Goal: Transaction & Acquisition: Obtain resource

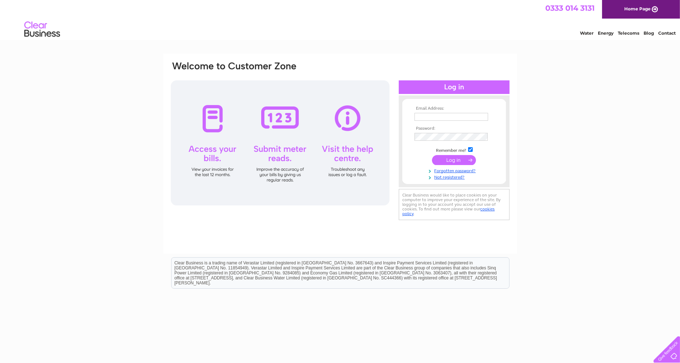
type input "george.gilpin@brewin.co.uk"
click at [449, 161] on input "submit" at bounding box center [454, 160] width 44 height 10
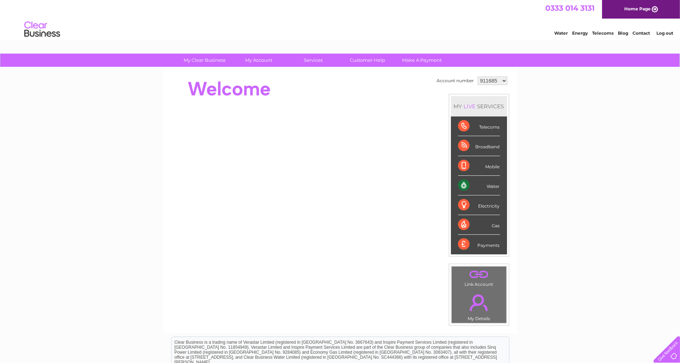
click at [502, 81] on select "911685 957568 1122694" at bounding box center [493, 80] width 30 height 9
select select "957568"
click at [478, 76] on select "911685 957568 1122694" at bounding box center [493, 80] width 30 height 9
click at [499, 80] on select "911685 957568 1122694" at bounding box center [493, 80] width 30 height 9
click at [496, 183] on div "Water" at bounding box center [479, 186] width 42 height 20
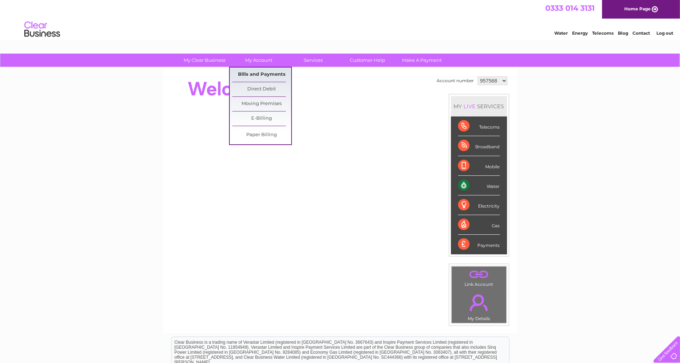
click at [263, 74] on link "Bills and Payments" at bounding box center [261, 75] width 59 height 14
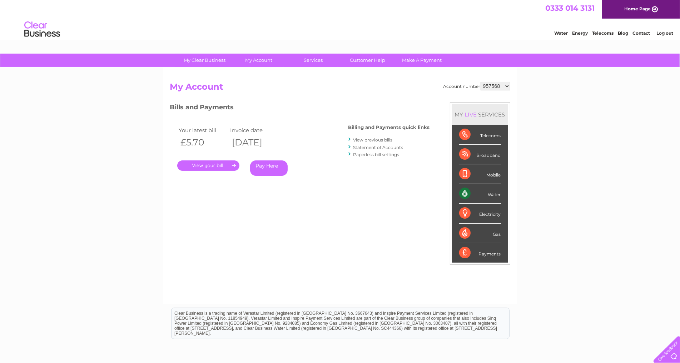
click at [214, 168] on link "." at bounding box center [208, 165] width 62 height 10
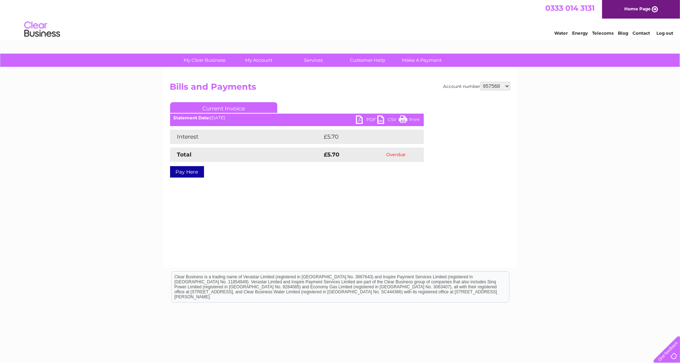
drag, startPoint x: 364, startPoint y: 119, endPoint x: 383, endPoint y: 122, distance: 19.6
click at [364, 119] on link "PDF" at bounding box center [366, 120] width 21 height 10
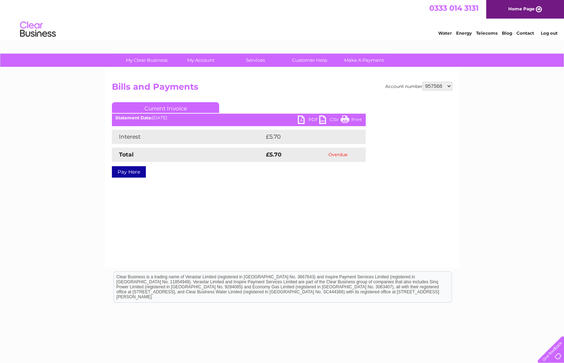
drag, startPoint x: 434, startPoint y: 82, endPoint x: 438, endPoint y: 89, distance: 7.8
click at [434, 82] on select "911685 957568 1122694" at bounding box center [437, 86] width 30 height 9
select select "911685"
click at [423, 82] on select "911685 957568 1122694" at bounding box center [437, 86] width 30 height 9
click at [306, 120] on link "PDF" at bounding box center [308, 120] width 21 height 10
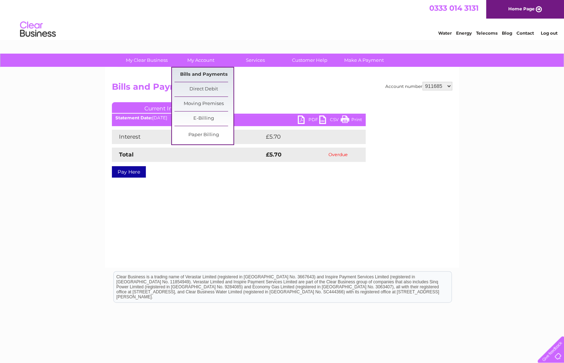
click at [203, 74] on link "Bills and Payments" at bounding box center [203, 75] width 59 height 14
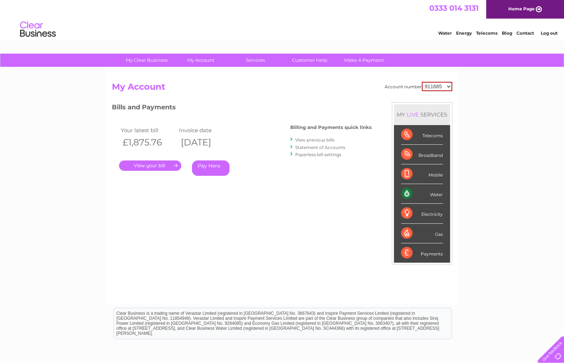
click at [510, 90] on div "My Clear Business Login Details My Details My Preferences Link Account My Accou…" at bounding box center [282, 240] width 564 height 373
click at [146, 164] on link "." at bounding box center [150, 165] width 62 height 10
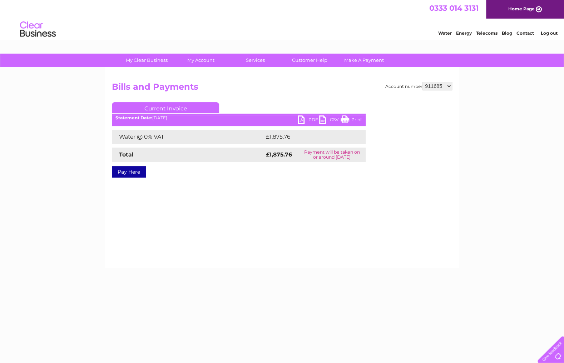
click at [303, 119] on link "PDF" at bounding box center [308, 120] width 21 height 10
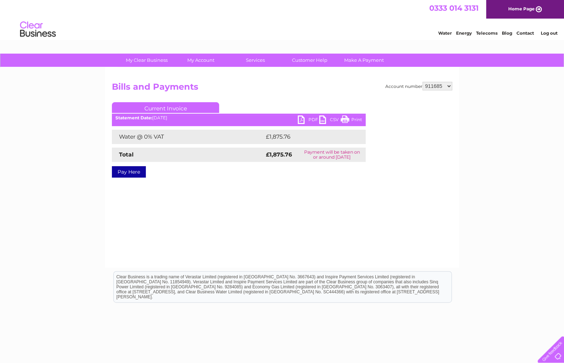
click at [439, 84] on select "911685 957568 1122694" at bounding box center [437, 86] width 30 height 9
select select "1122694"
click at [423, 82] on select "911685 957568 1122694" at bounding box center [437, 86] width 30 height 9
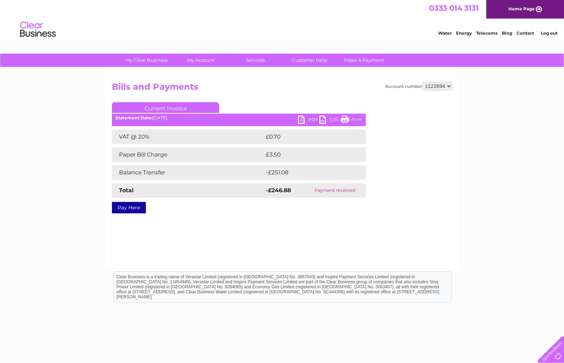
click at [303, 119] on link "PDF" at bounding box center [308, 120] width 21 height 10
click at [434, 86] on select "911685 957568 1122694" at bounding box center [437, 86] width 30 height 9
click at [550, 32] on link "Log out" at bounding box center [548, 32] width 17 height 5
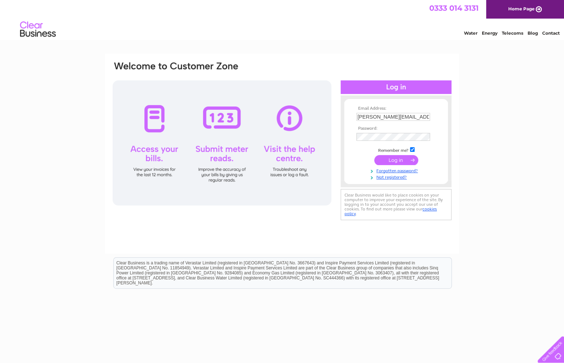
click at [403, 116] on input "[PERSON_NAME][EMAIL_ADDRESS][PERSON_NAME][DOMAIN_NAME]" at bounding box center [393, 117] width 74 height 8
click at [403, 116] on input "[PERSON_NAME][EMAIL_ADDRESS][PERSON_NAME][DOMAIN_NAME]" at bounding box center [393, 117] width 74 height 9
paste input "Zakie.Nche"
type input "[EMAIL_ADDRESS][DOMAIN_NAME]"
click at [491, 131] on div "Email Address: [EMAIL_ADDRESS][DOMAIN_NAME] Password: Forgotten password?" at bounding box center [282, 215] width 564 height 322
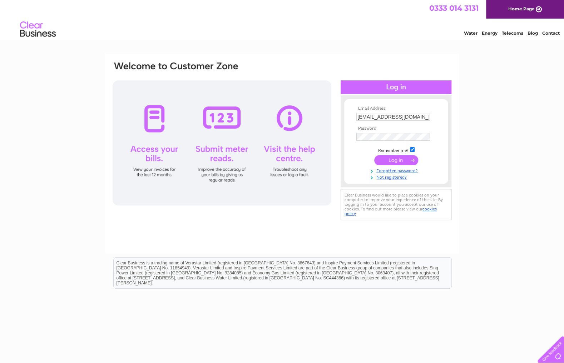
click at [397, 162] on input "submit" at bounding box center [396, 160] width 44 height 10
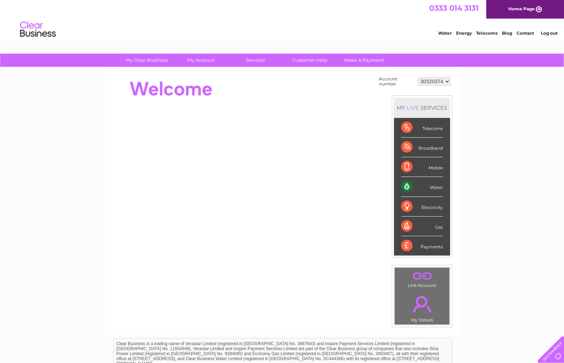
click at [515, 160] on div "My Clear Business Login Details My Details My Preferences Link Account My Accou…" at bounding box center [282, 255] width 564 height 403
click at [500, 124] on div "My Clear Business Login Details My Details My Preferences Link Account My Accou…" at bounding box center [282, 255] width 564 height 403
drag, startPoint x: 440, startPoint y: 78, endPoint x: 444, endPoint y: 83, distance: 6.6
click at [440, 78] on select "30320374" at bounding box center [434, 81] width 33 height 9
click at [418, 77] on select "30320374" at bounding box center [434, 81] width 33 height 9
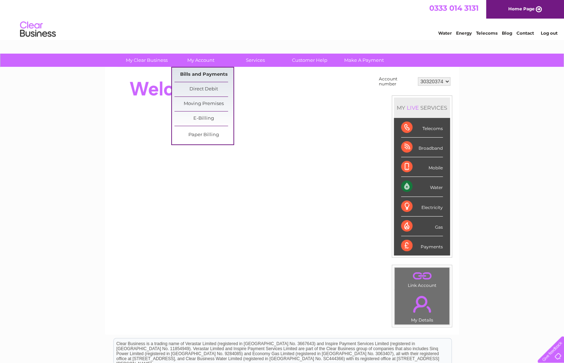
click at [207, 74] on link "Bills and Payments" at bounding box center [203, 75] width 59 height 14
click at [206, 78] on link "Bills and Payments" at bounding box center [203, 75] width 59 height 14
click at [208, 76] on link "Bills and Payments" at bounding box center [203, 75] width 59 height 14
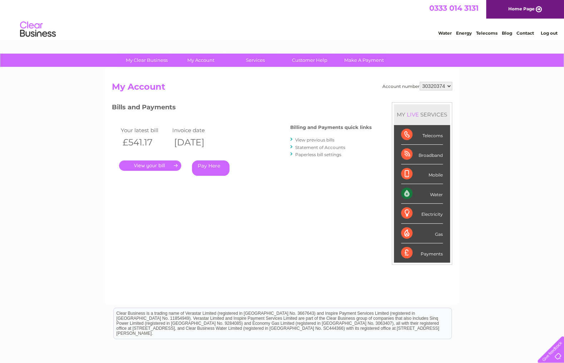
click at [148, 164] on link "." at bounding box center [150, 165] width 62 height 10
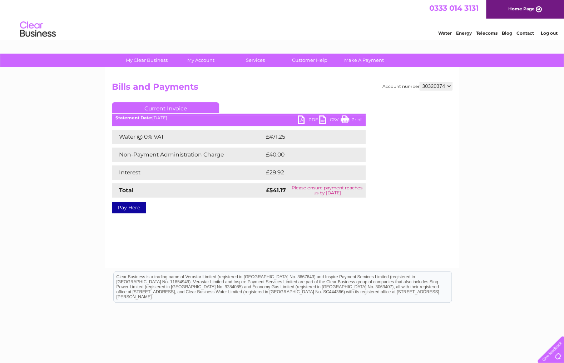
click at [306, 118] on link "PDF" at bounding box center [308, 120] width 21 height 10
